Goal: Entertainment & Leisure: Consume media (video, audio)

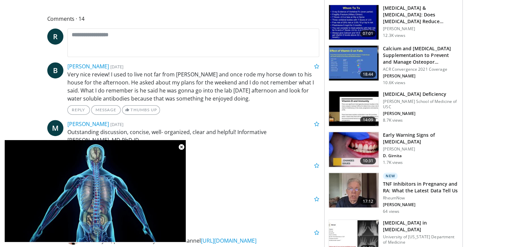
scroll to position [277, 0]
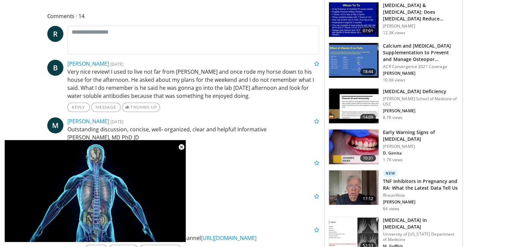
click at [181, 145] on span "Video Player" at bounding box center [181, 146] width 13 height 13
